Goal: Task Accomplishment & Management: Manage account settings

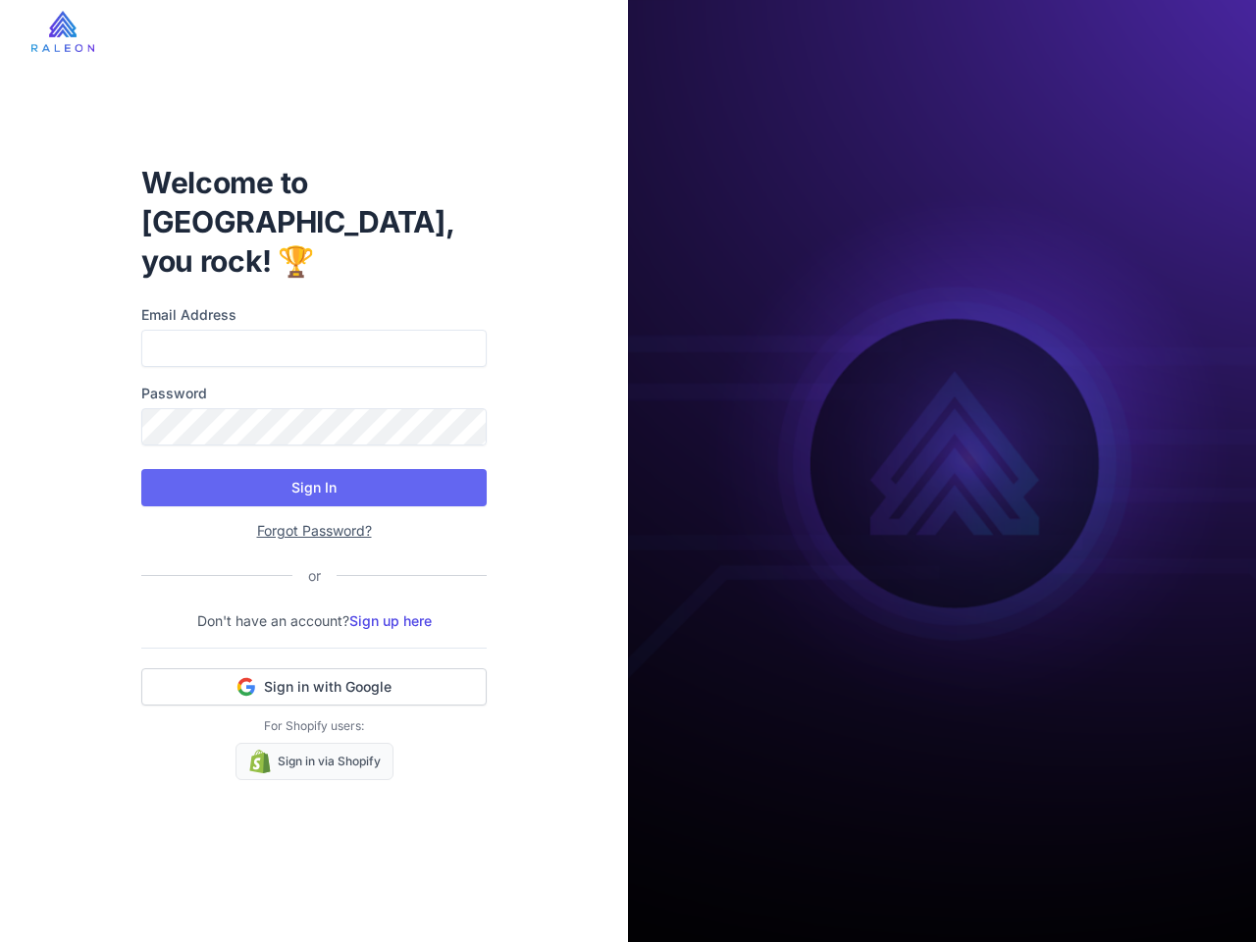
click at [314, 469] on button "Sign In" at bounding box center [313, 487] width 345 height 37
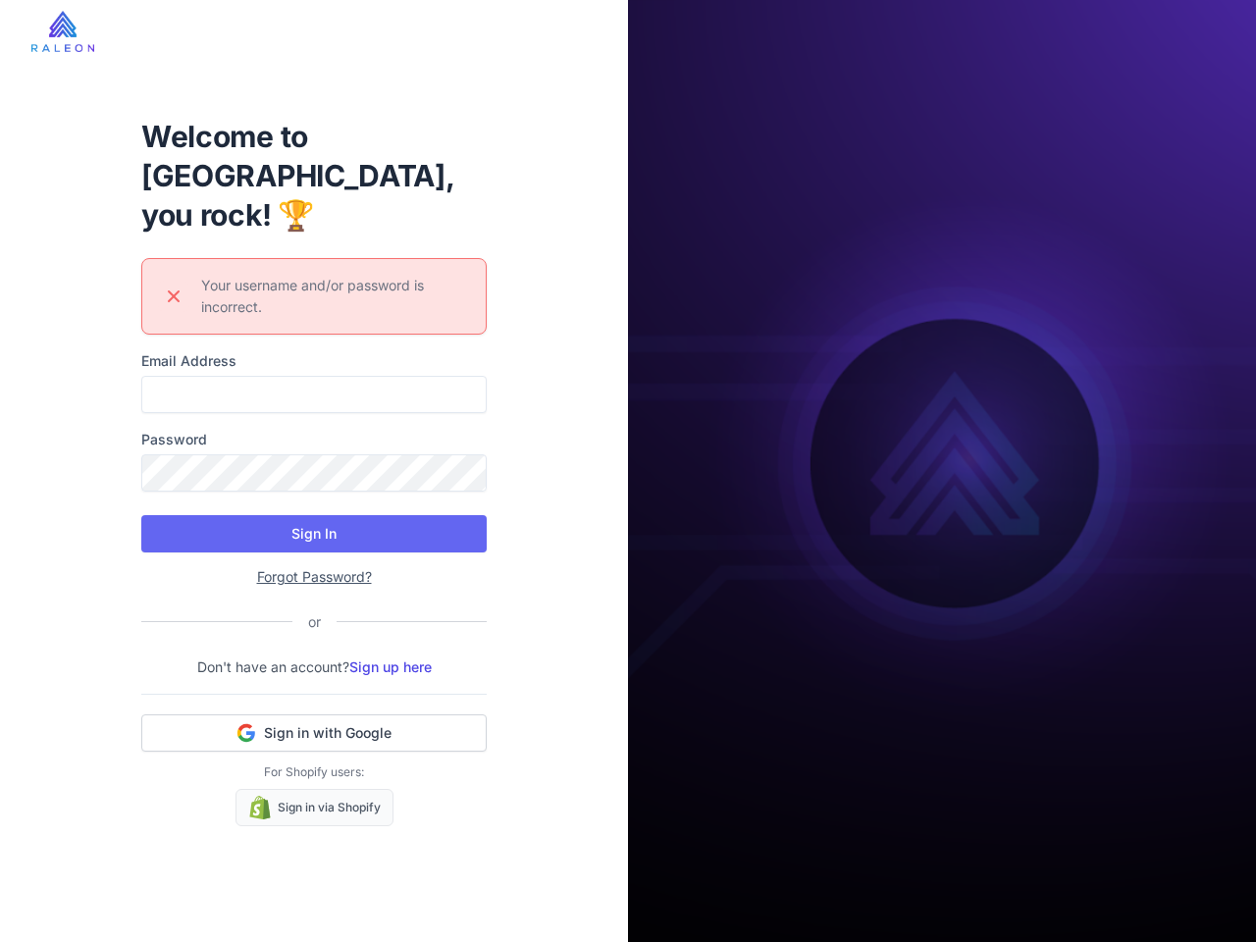
click at [314, 667] on div "Welcome to [GEOGRAPHIC_DATA], you rock! 🏆 Error icon Your username and/or passw…" at bounding box center [314, 471] width 377 height 772
